Goal: Task Accomplishment & Management: Manage account settings

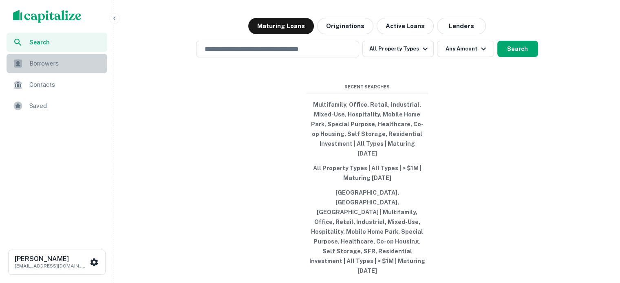
click at [75, 62] on span "Borrowers" at bounding box center [65, 64] width 73 height 10
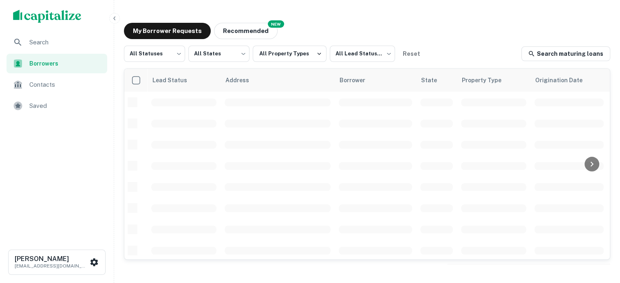
drag, startPoint x: 62, startPoint y: 62, endPoint x: 5, endPoint y: 76, distance: 58.8
click at [62, 62] on span "Borrowers" at bounding box center [65, 63] width 73 height 9
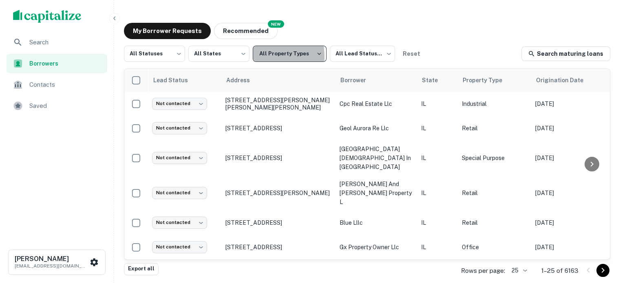
click at [267, 56] on button "All Property Types" at bounding box center [290, 54] width 74 height 16
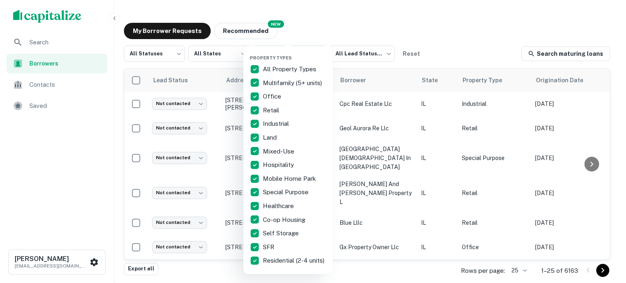
drag, startPoint x: 10, startPoint y: 123, endPoint x: 104, endPoint y: 115, distance: 94.6
click at [22, 128] on div at bounding box center [313, 141] width 626 height 283
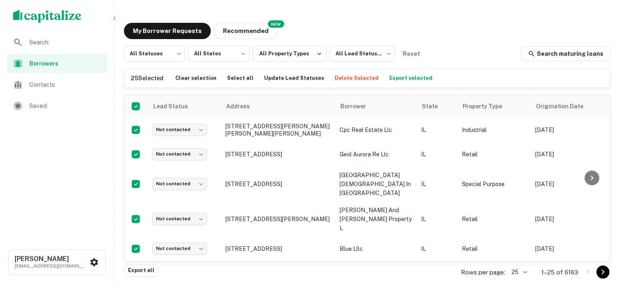
click at [227, 85] on div "25 Selected Clear selection Select all Update Lead Statuses Delete Selected Exp…" at bounding box center [366, 78] width 485 height 19
click at [233, 81] on button "Select all" at bounding box center [240, 78] width 31 height 12
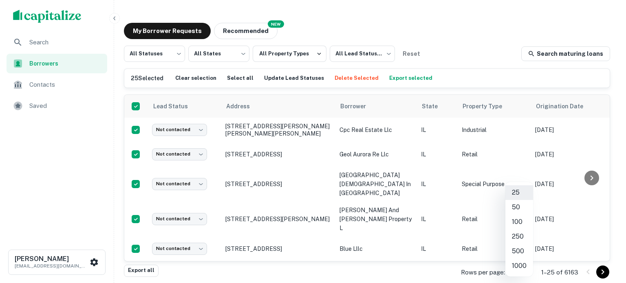
click at [528, 270] on body "Search Borrowers Contacts Saved [PERSON_NAME] [EMAIL_ADDRESS][DOMAIN_NAME] My B…" at bounding box center [313, 141] width 626 height 283
click at [524, 264] on li "1000" at bounding box center [519, 266] width 28 height 15
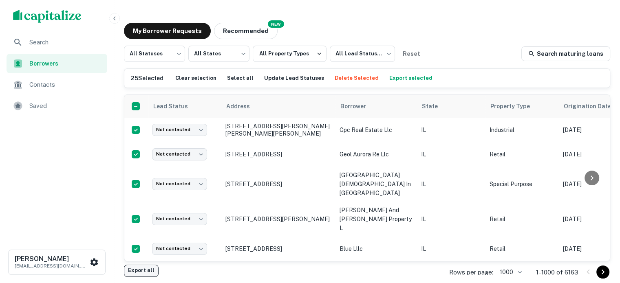
click at [150, 275] on button "Export all" at bounding box center [141, 271] width 35 height 12
